Goal: Task Accomplishment & Management: Manage account settings

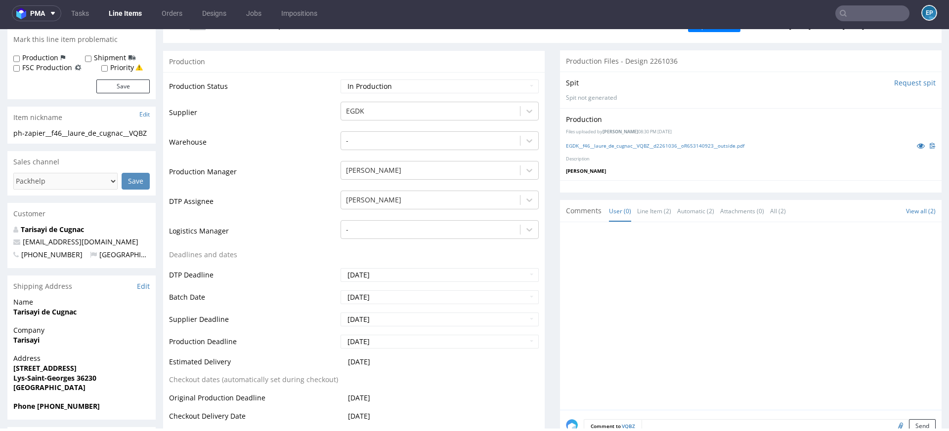
scroll to position [153, 0]
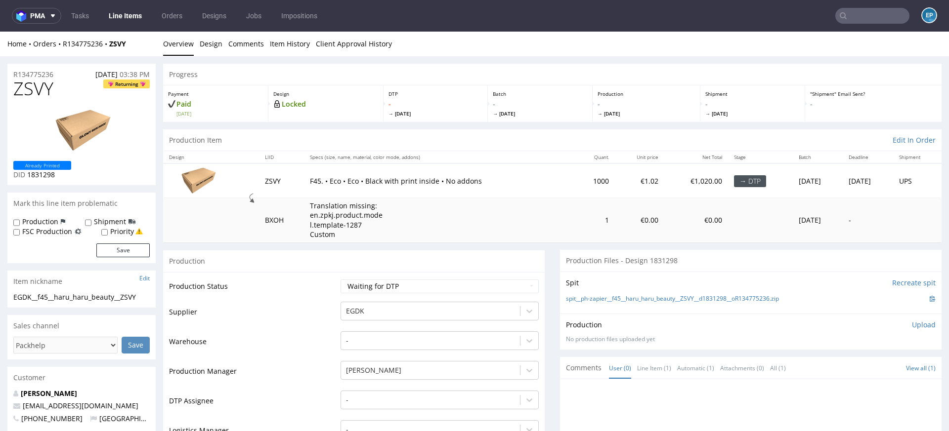
click at [96, 221] on label "Shipment" at bounding box center [110, 222] width 32 height 10
click at [91, 221] on input "Shipment" at bounding box center [88, 223] width 6 height 8
checkbox input "true"
click at [108, 251] on button "Save" at bounding box center [122, 251] width 53 height 14
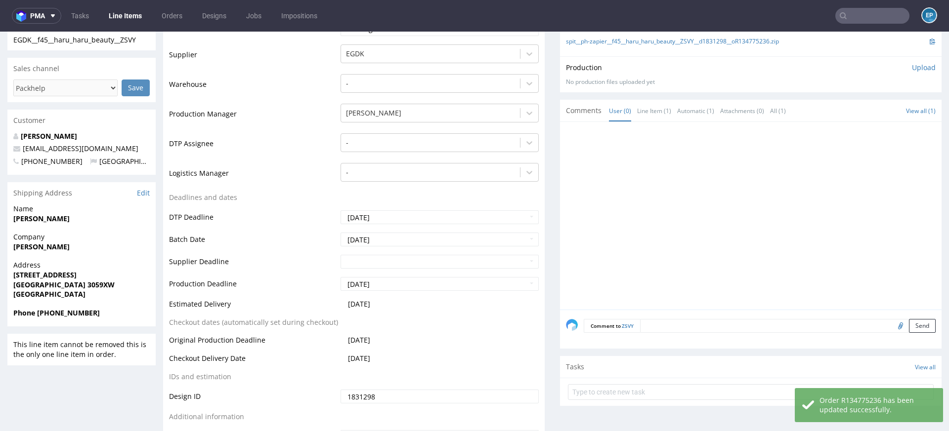
scroll to position [285, 0]
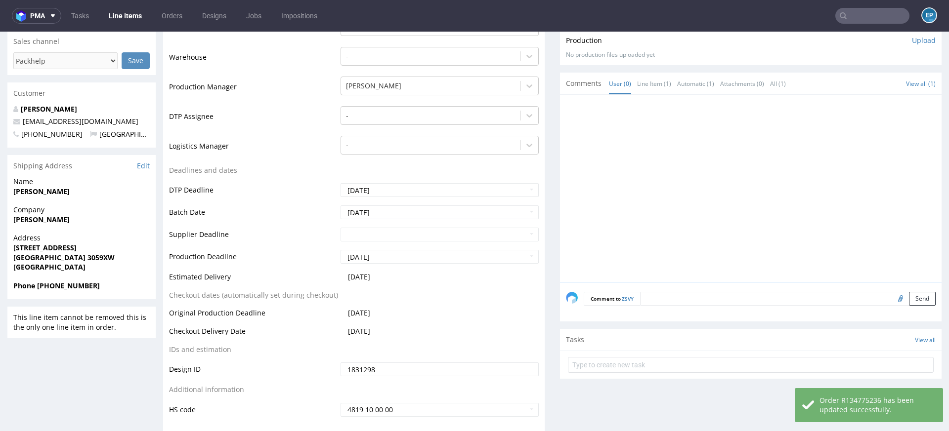
click at [711, 298] on textarea at bounding box center [787, 299] width 295 height 14
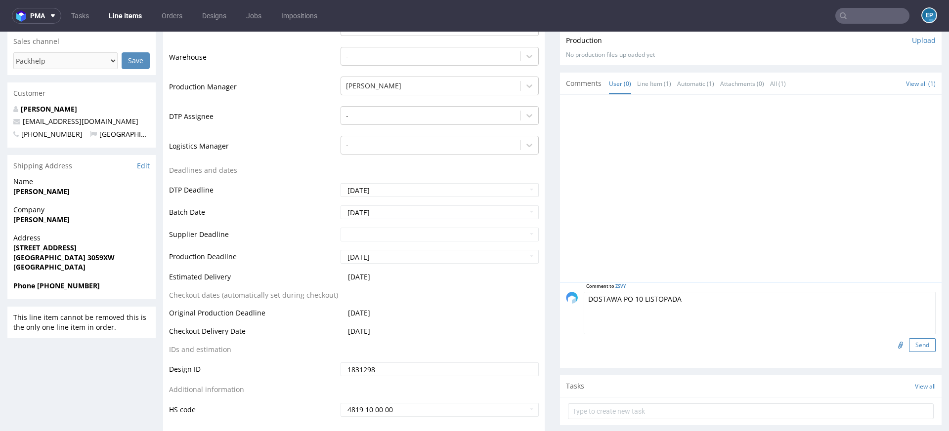
type textarea "DOSTAWA PO 10 LISTOPADA"
click at [920, 340] on button "Send" at bounding box center [922, 345] width 27 height 14
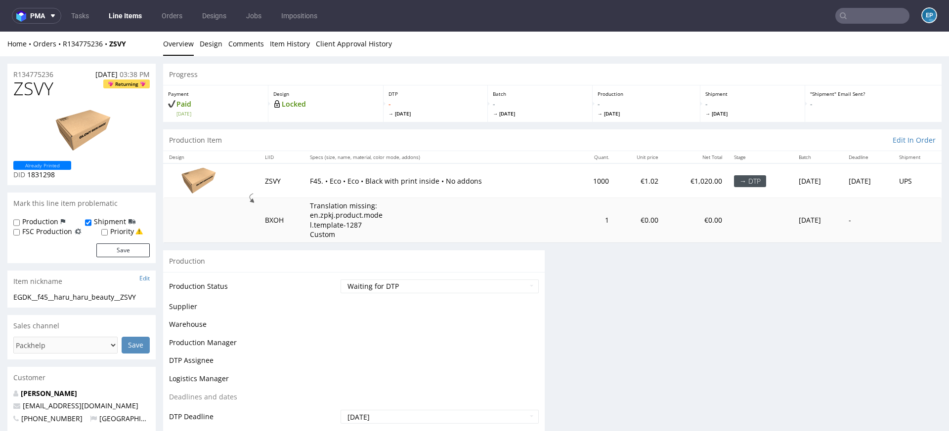
scroll to position [0, 0]
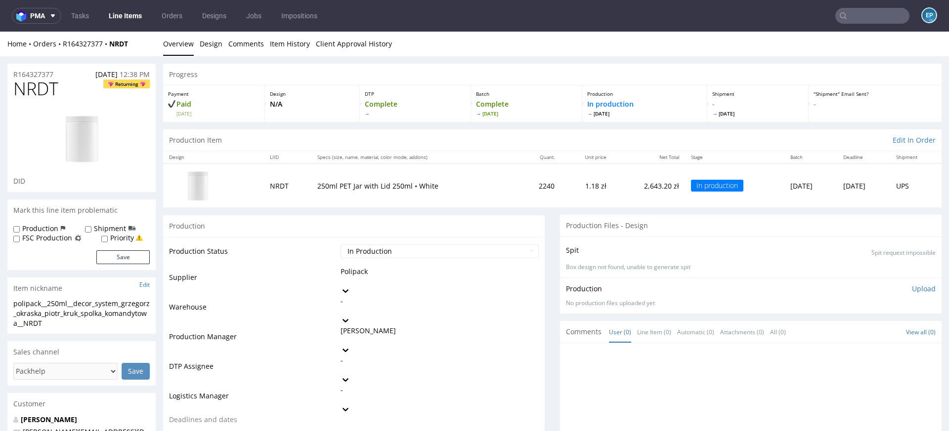
click at [129, 10] on link "Line Items" at bounding box center [125, 16] width 45 height 16
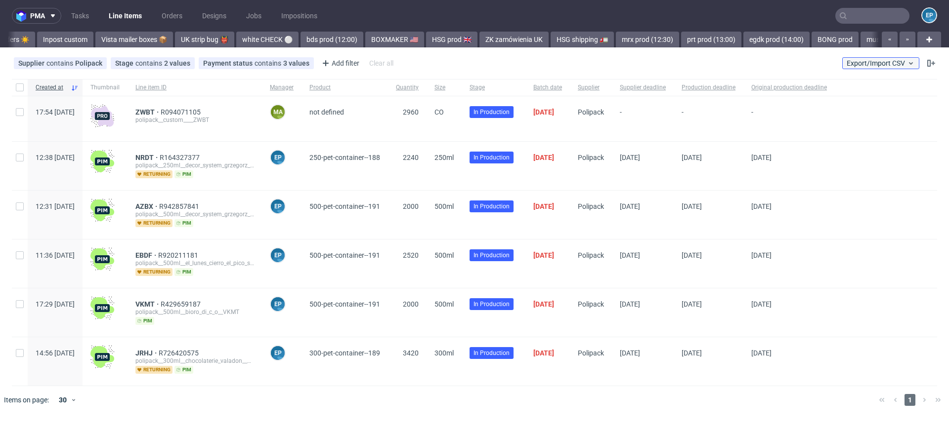
click at [869, 58] on button "Export/Import CSV" at bounding box center [880, 63] width 77 height 12
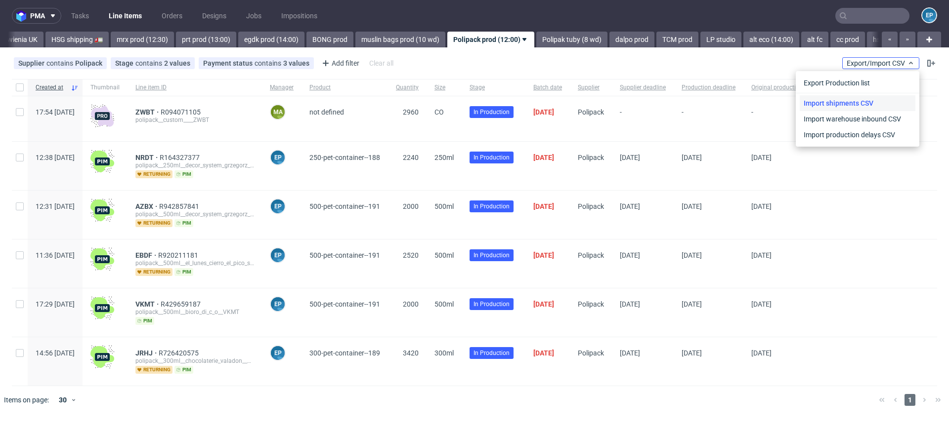
scroll to position [0, 1197]
click at [851, 101] on link "Import shipments CSV" at bounding box center [857, 103] width 116 height 16
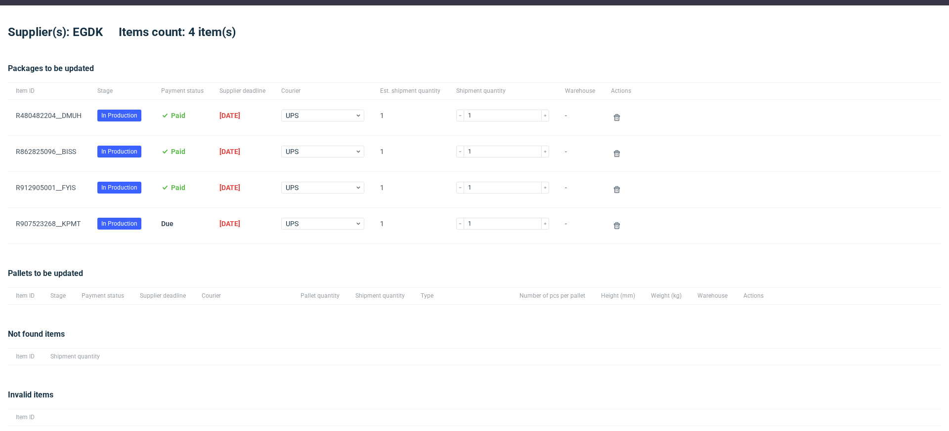
scroll to position [55, 0]
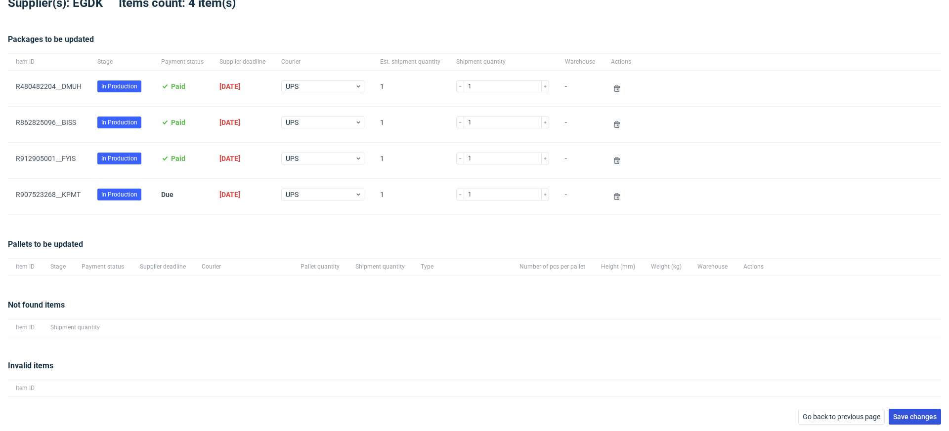
click at [888, 411] on button "Save changes" at bounding box center [914, 417] width 52 height 16
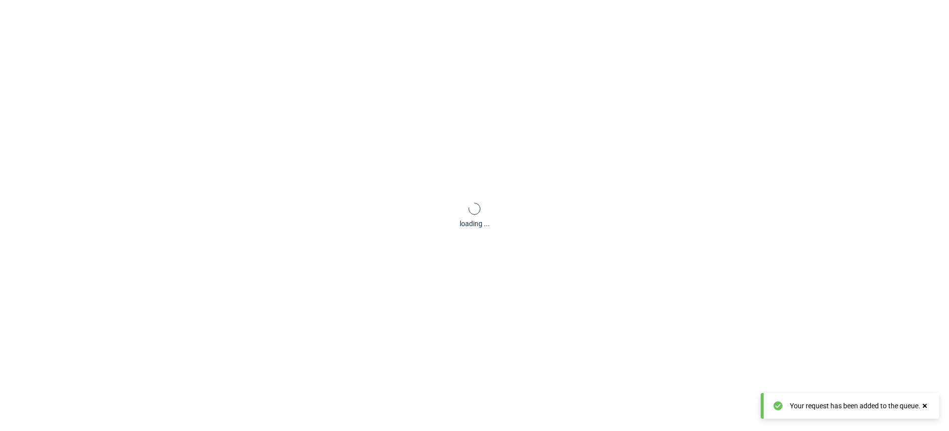
scroll to position [47, 0]
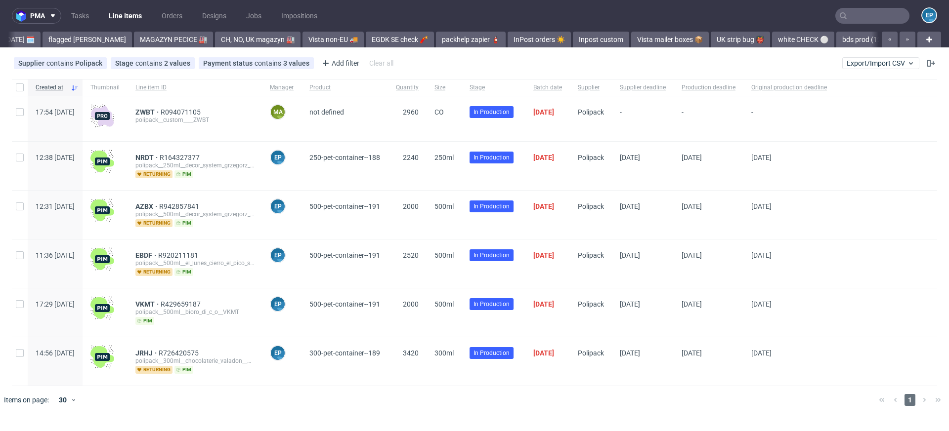
scroll to position [0, 1197]
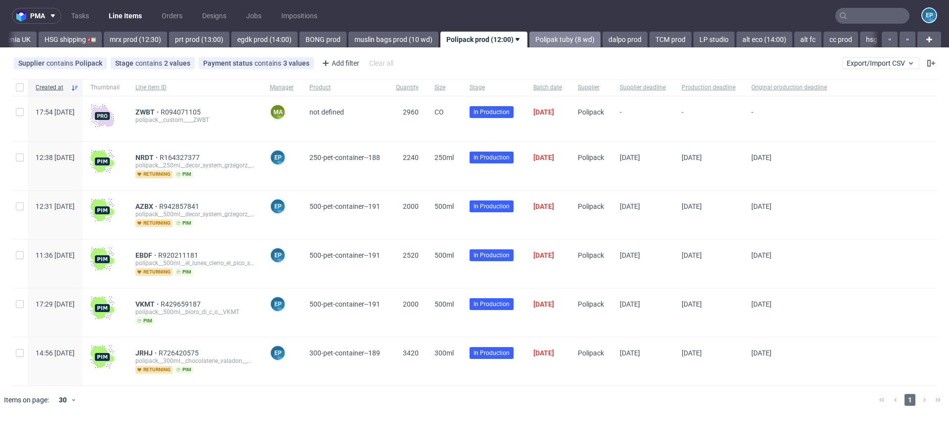
click at [529, 36] on link "Polipak tuby (8 wd)" at bounding box center [564, 40] width 71 height 16
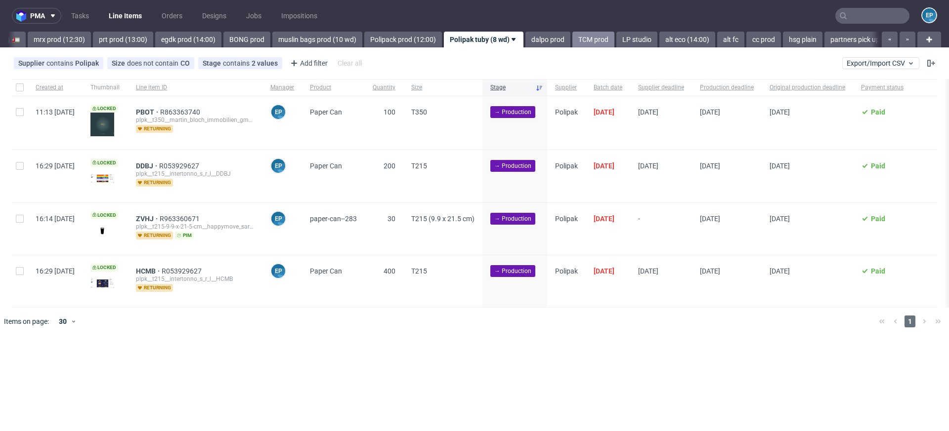
scroll to position [0, 1272]
click at [526, 38] on link "dalpo prod" at bounding box center [548, 40] width 45 height 16
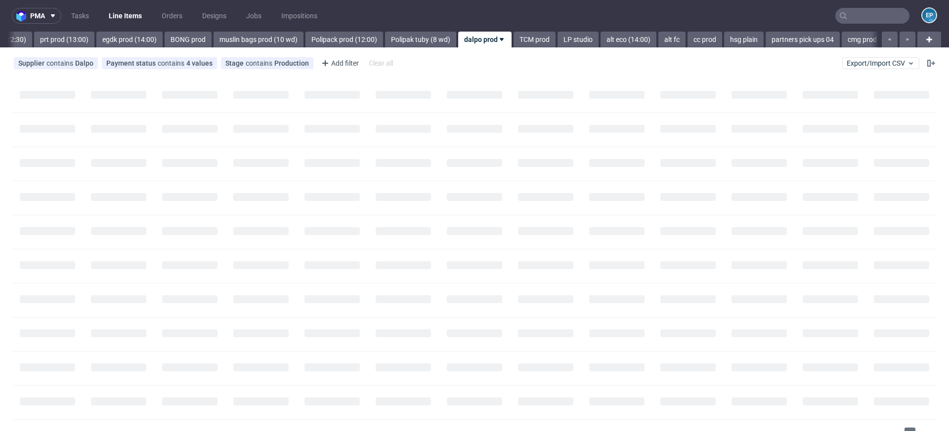
scroll to position [0, 1332]
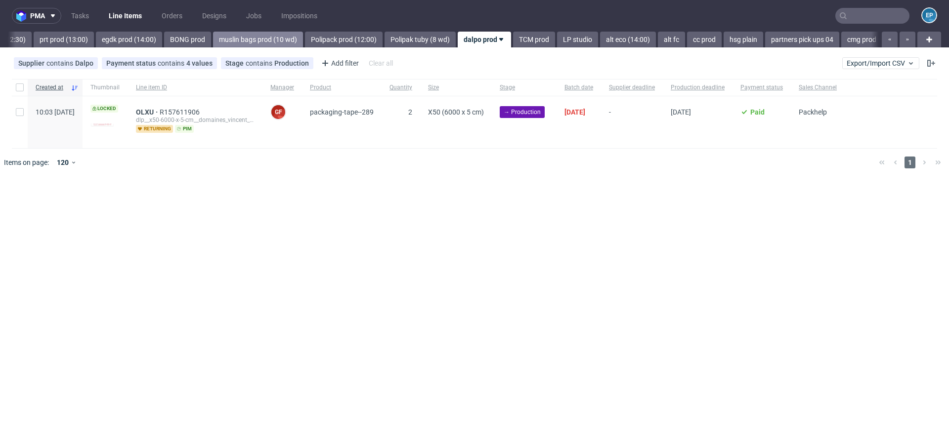
click at [213, 41] on link "muslin bags prod (10 wd)" at bounding box center [258, 40] width 90 height 16
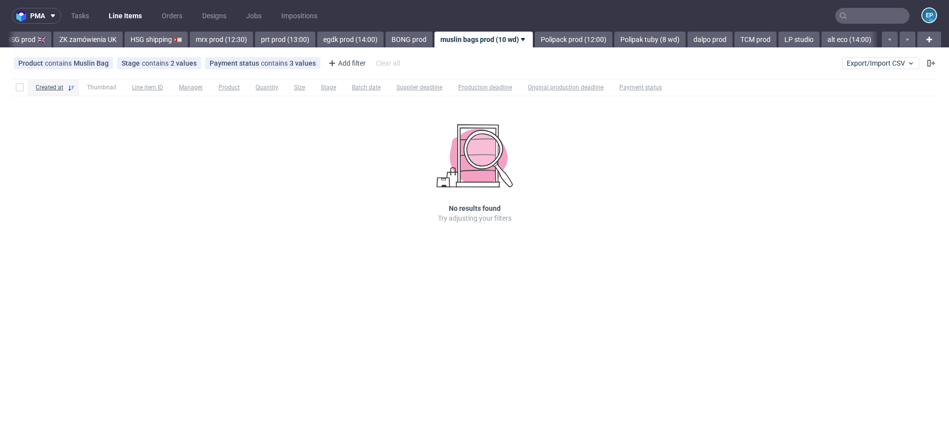
scroll to position [0, 1110]
click at [255, 38] on link "prt prod (13:00)" at bounding box center [285, 40] width 60 height 16
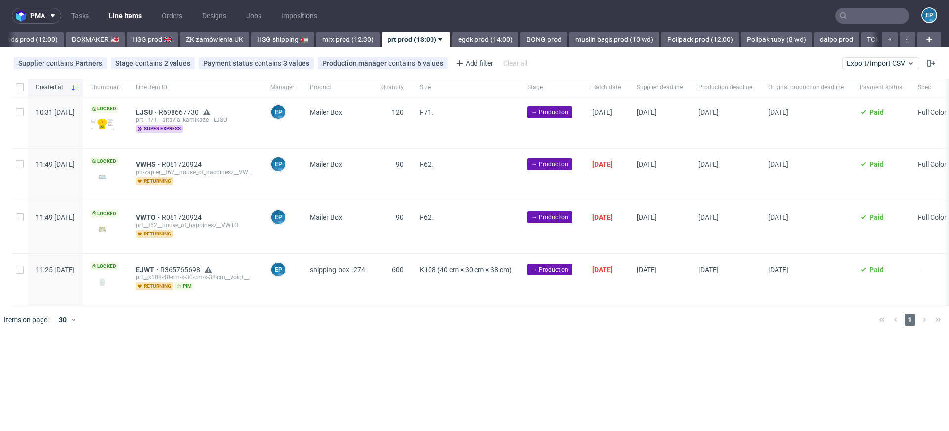
scroll to position [0, 917]
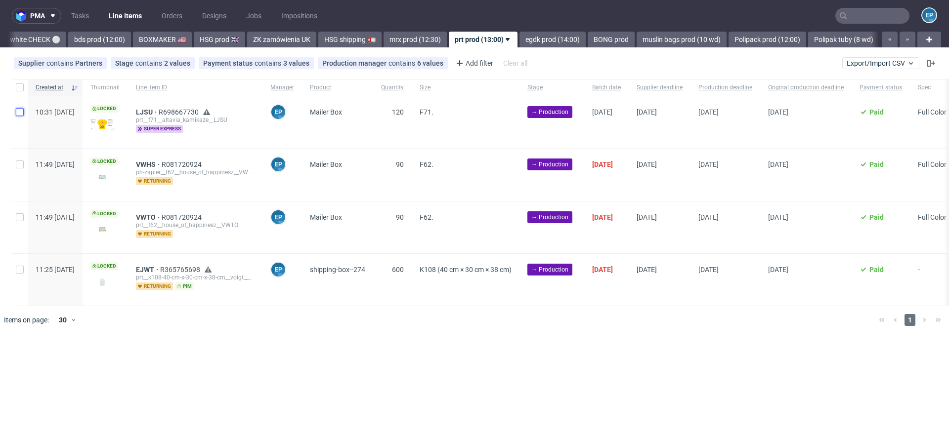
click at [16, 113] on input "checkbox" at bounding box center [20, 112] width 8 height 8
checkbox input "true"
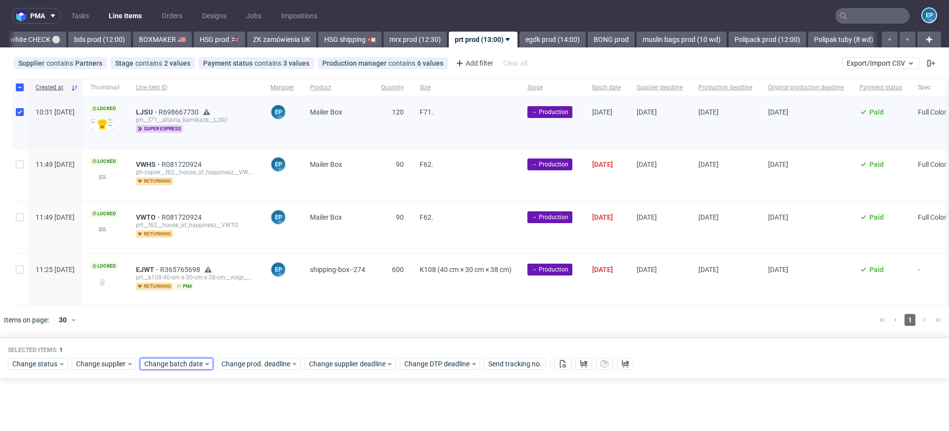
click at [185, 359] on span "Change batch date" at bounding box center [173, 364] width 59 height 10
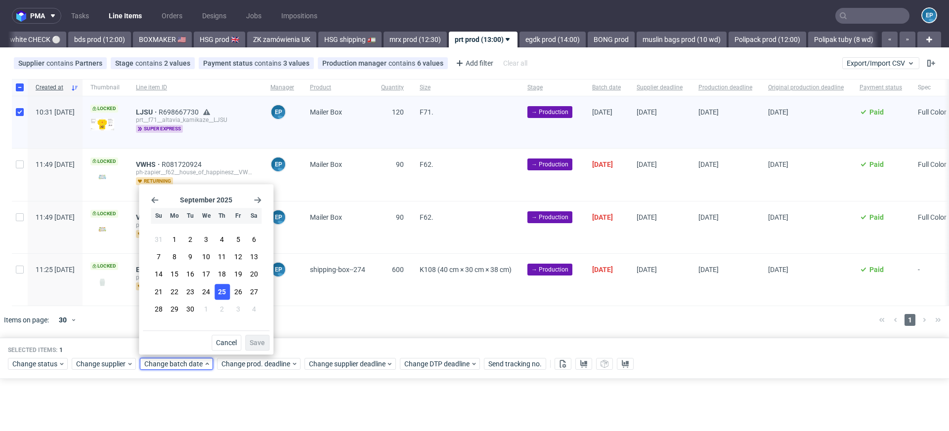
click at [223, 292] on span "25" at bounding box center [222, 292] width 8 height 10
click at [266, 338] on button "Save" at bounding box center [257, 343] width 24 height 16
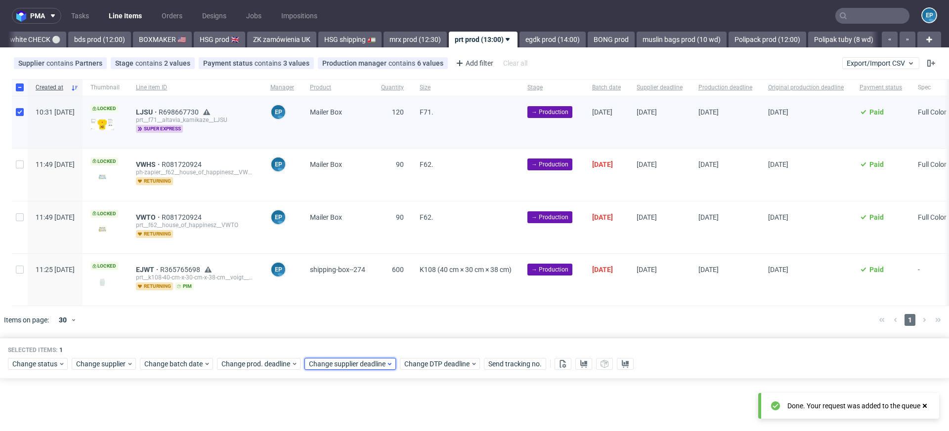
click at [357, 363] on span "Change supplier deadline" at bounding box center [347, 364] width 77 height 10
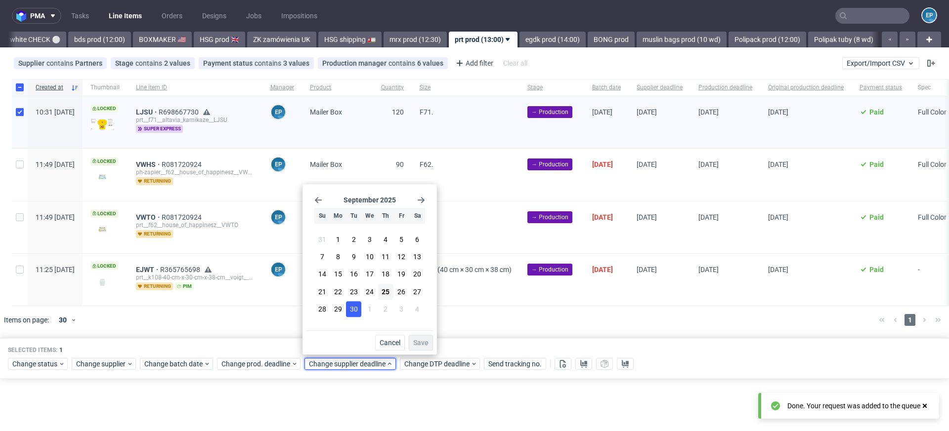
click at [354, 312] on span "30" at bounding box center [354, 309] width 8 height 10
click at [431, 346] on button "Save" at bounding box center [421, 343] width 24 height 16
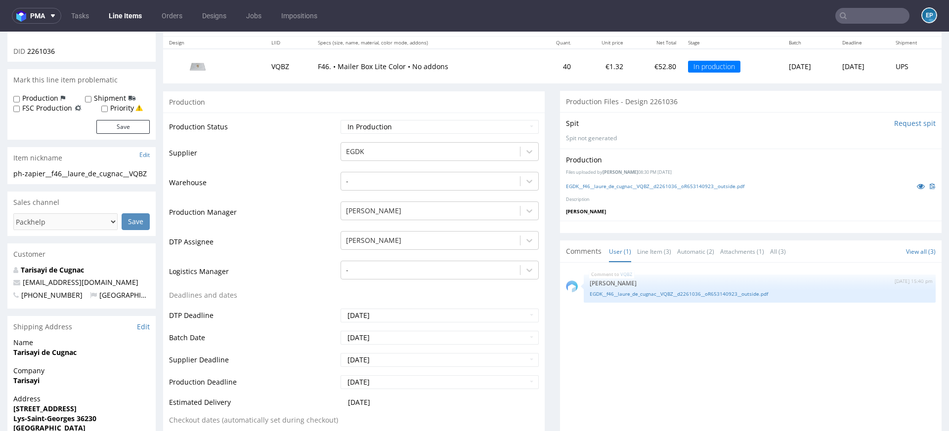
scroll to position [200, 0]
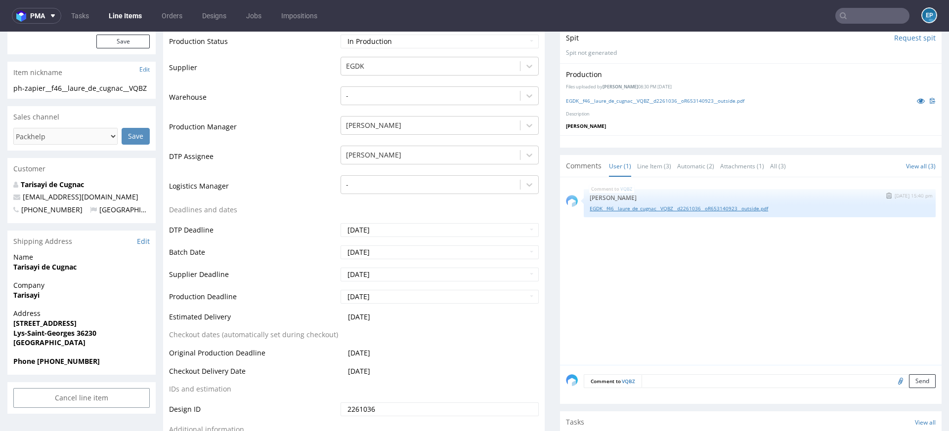
click at [753, 207] on link "EGDK__f46__laure_de_cugnac__VQBZ__d2261036__oR653140923__outside.pdf" at bounding box center [759, 208] width 340 height 7
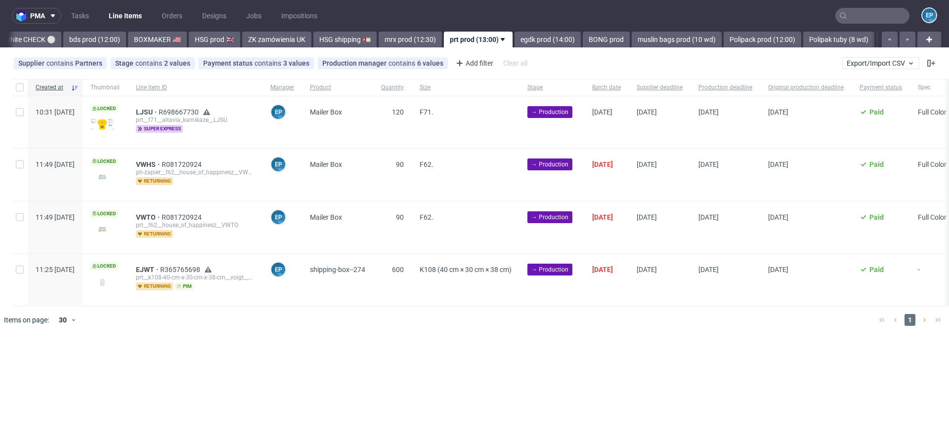
scroll to position [0, 917]
click at [26, 90] on div at bounding box center [20, 87] width 16 height 17
checkbox input "true"
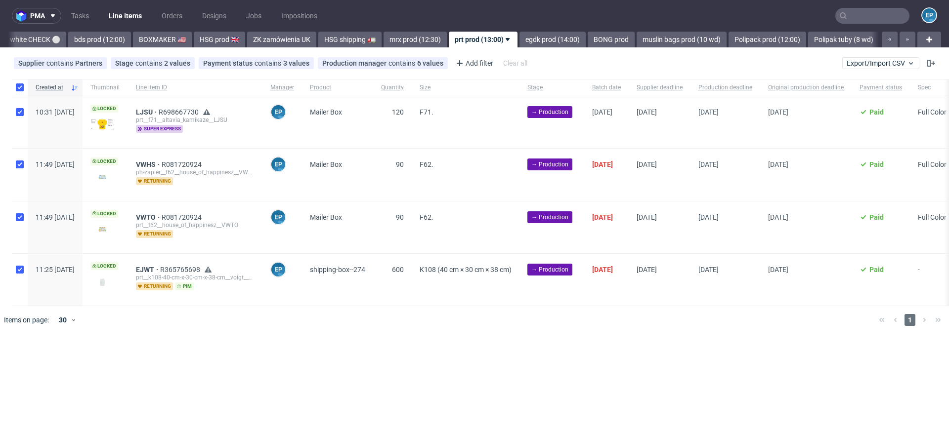
checkbox input "true"
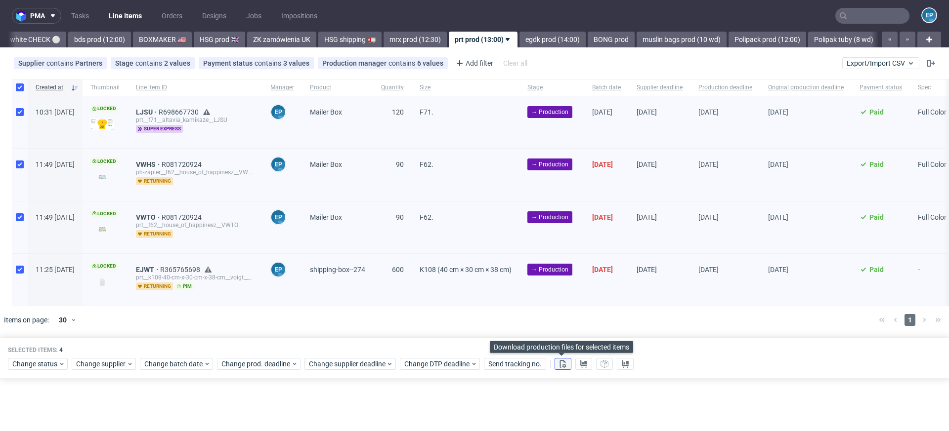
click at [566, 362] on button at bounding box center [562, 364] width 17 height 12
click at [584, 362] on use at bounding box center [583, 364] width 7 height 8
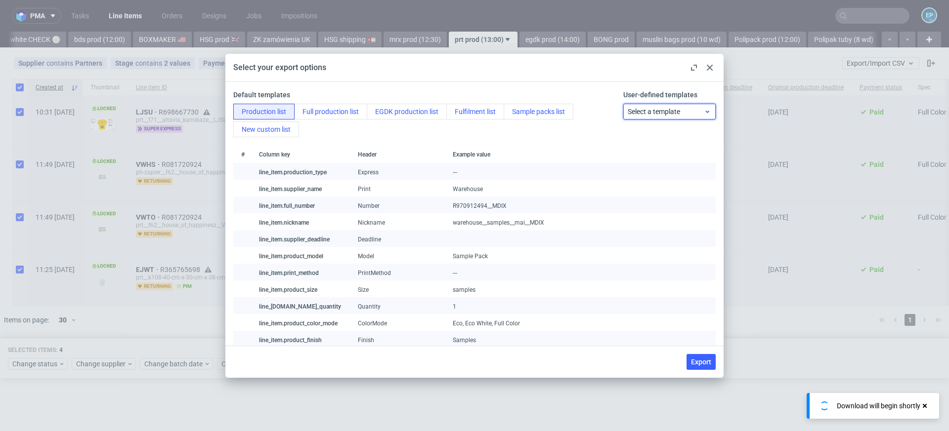
click at [638, 113] on span "Select a template" at bounding box center [665, 112] width 77 height 10
click at [640, 154] on div "prt production list" at bounding box center [669, 152] width 84 height 18
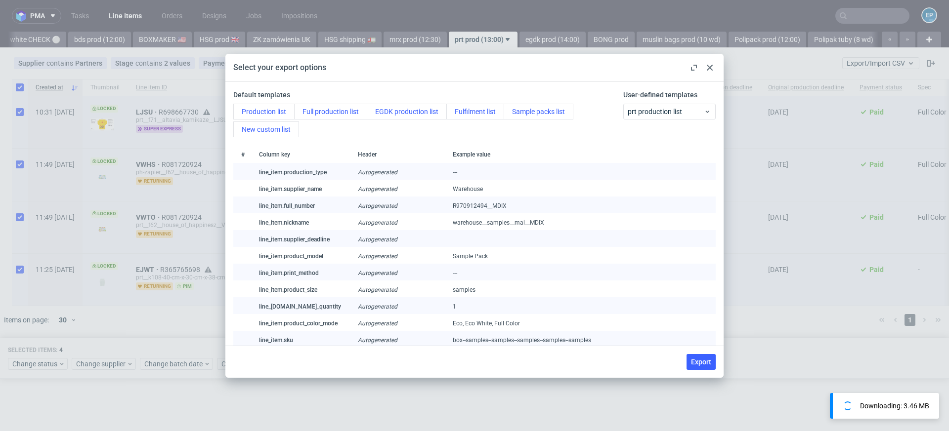
click at [700, 360] on span "Export" at bounding box center [701, 362] width 20 height 7
checkbox input "false"
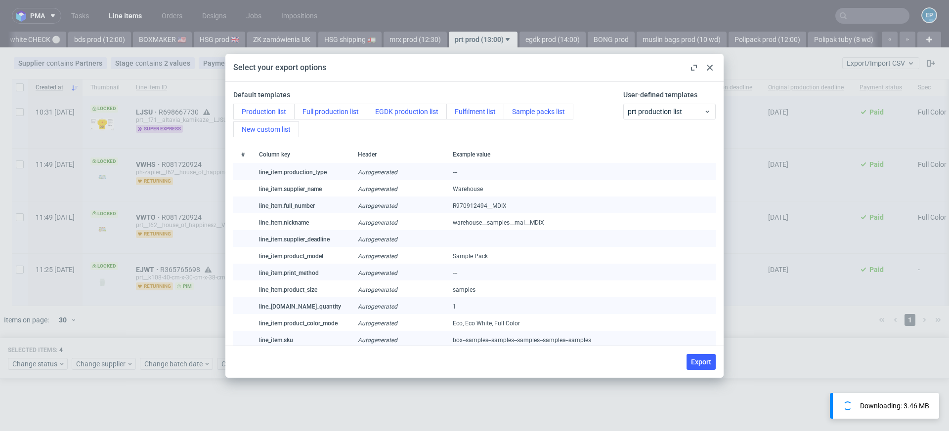
checkbox input "false"
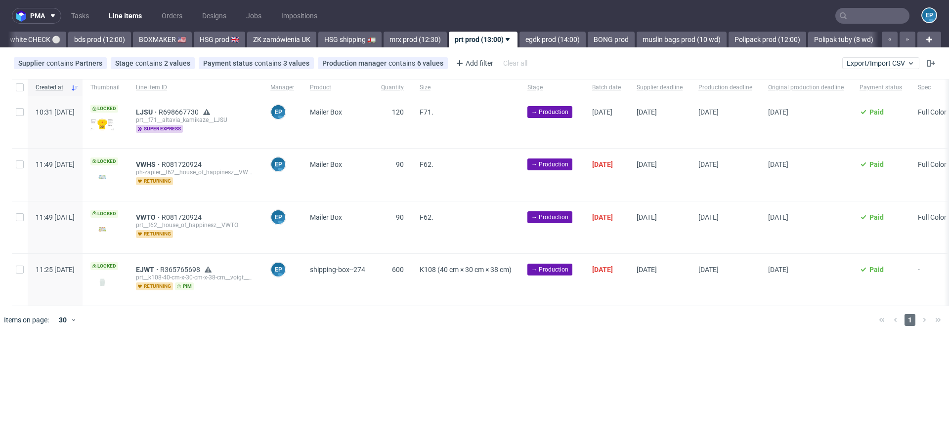
click at [26, 88] on div at bounding box center [20, 87] width 16 height 17
checkbox input "true"
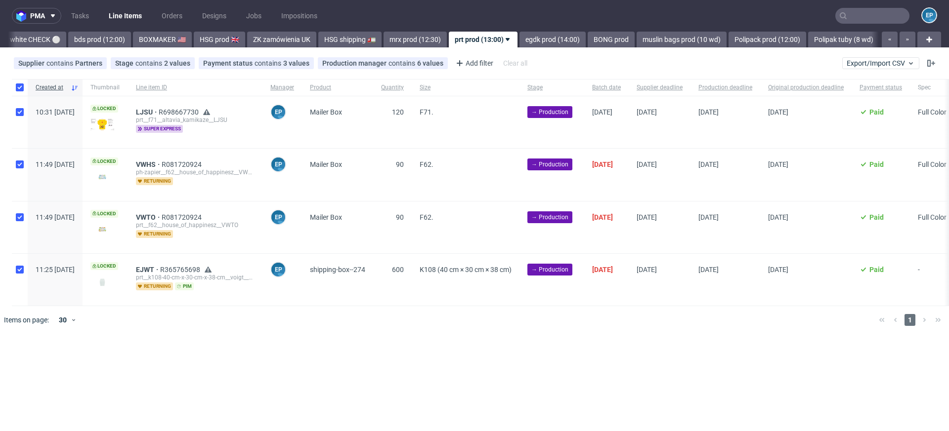
checkbox input "true"
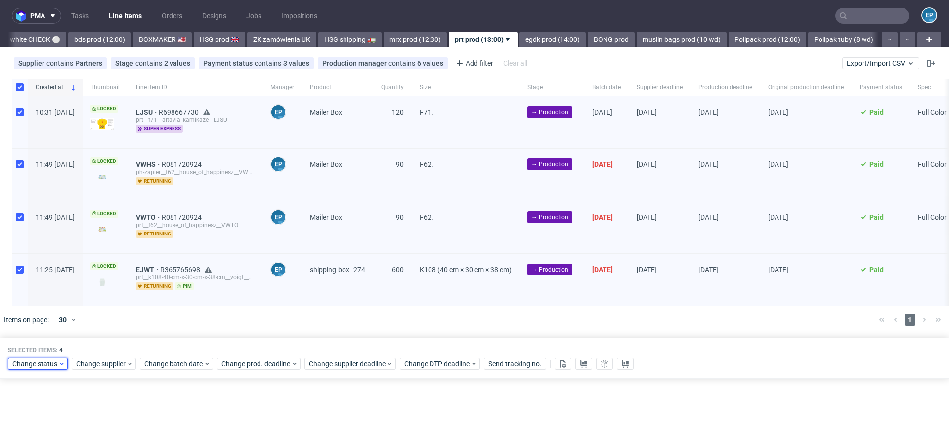
click at [26, 365] on span "Change status" at bounding box center [35, 364] width 46 height 10
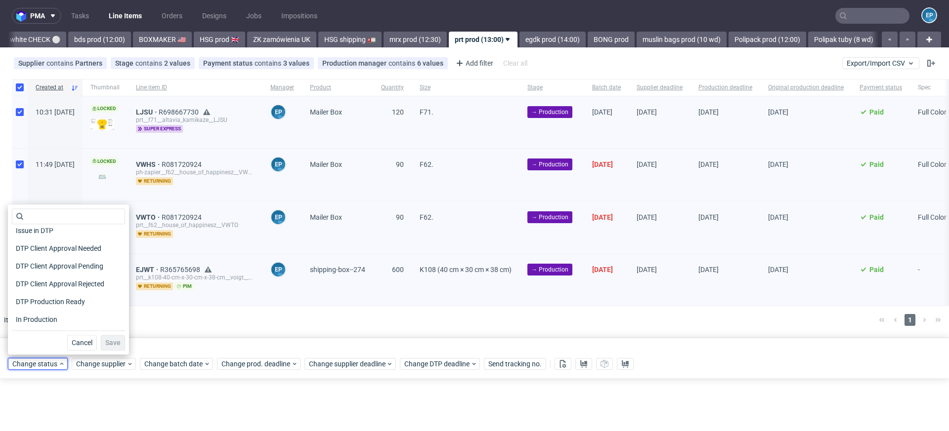
scroll to position [66, 0]
click at [37, 310] on span "In Production" at bounding box center [37, 314] width 50 height 14
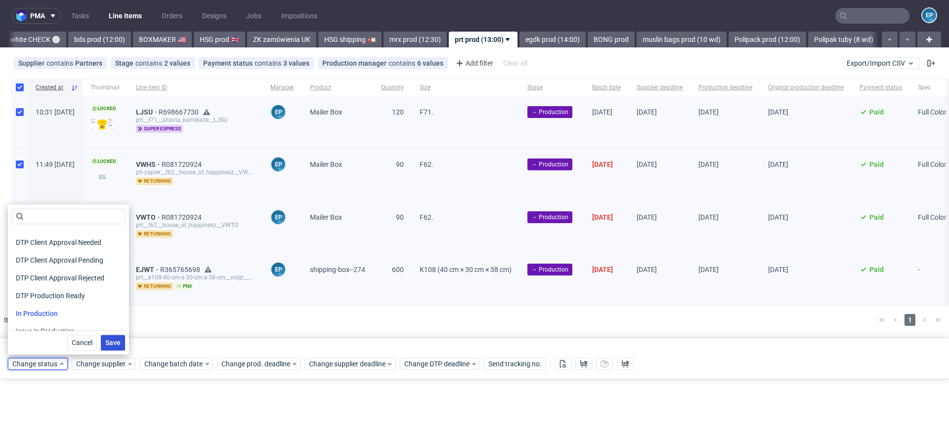
click at [101, 335] on button "Save" at bounding box center [113, 343] width 24 height 16
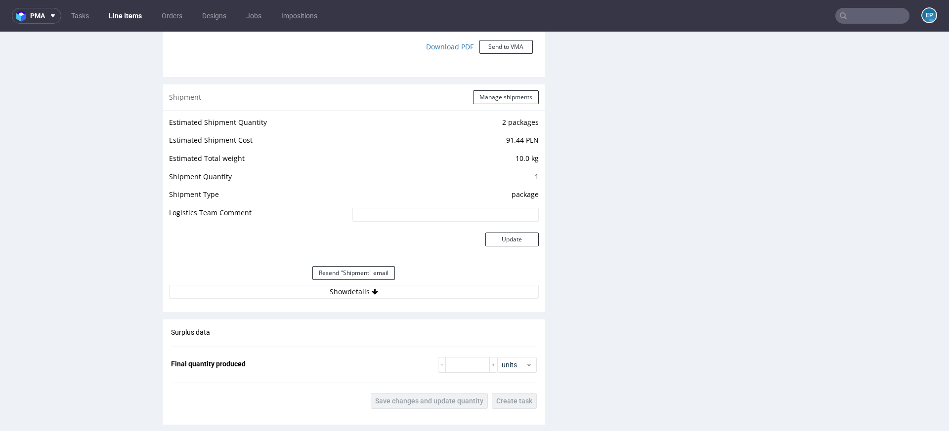
scroll to position [1356, 0]
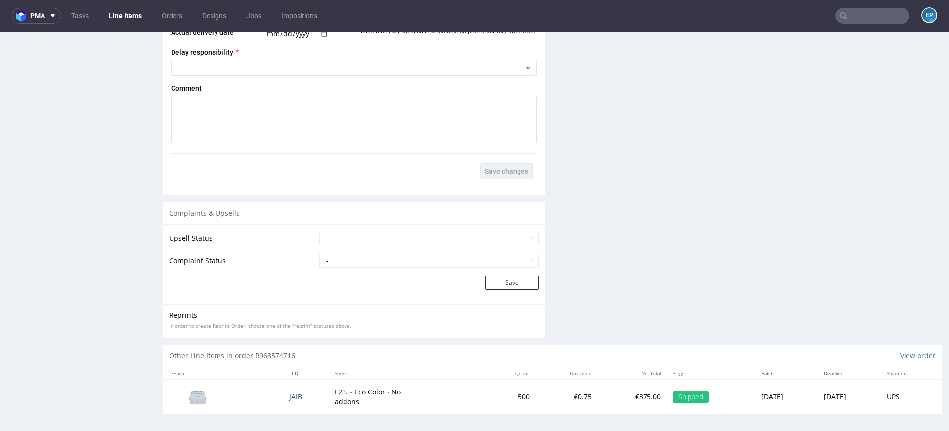
click at [289, 398] on span "JAIB" at bounding box center [295, 396] width 13 height 9
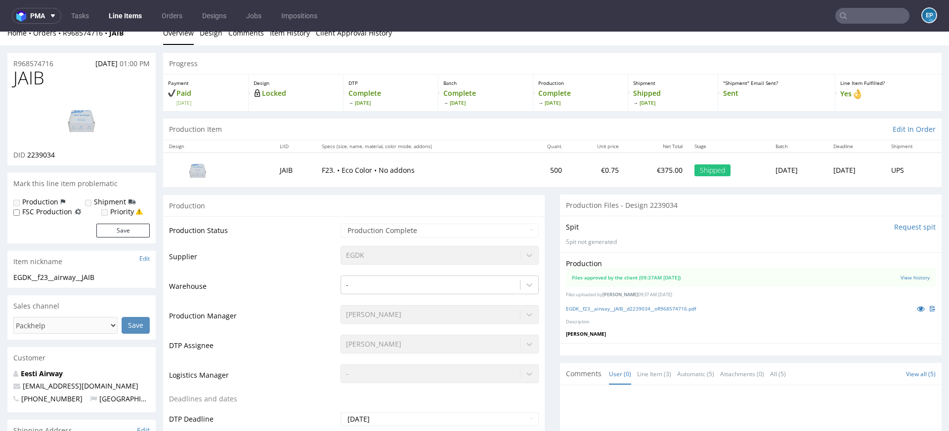
scroll to position [13, 0]
